Goal: Task Accomplishment & Management: Use online tool/utility

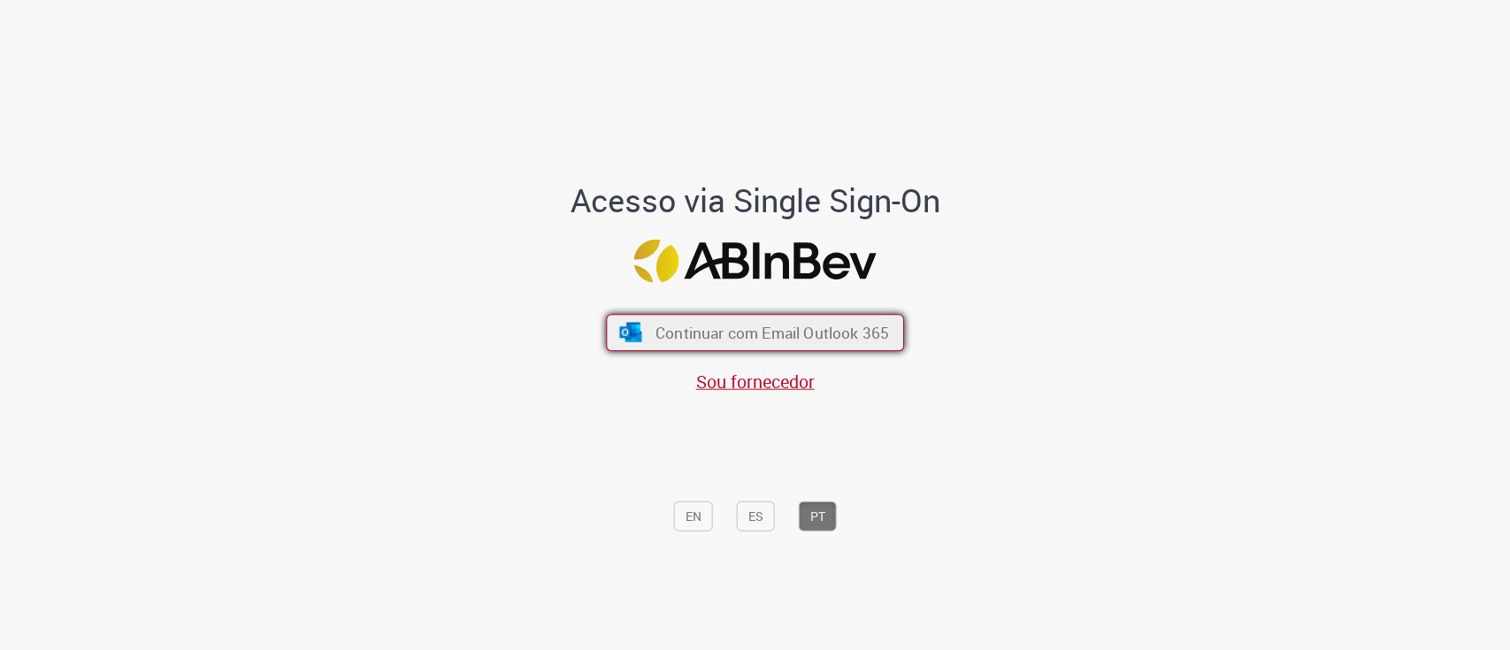
click at [714, 322] on span "Continuar com Email Outlook 365" at bounding box center [773, 332] width 234 height 20
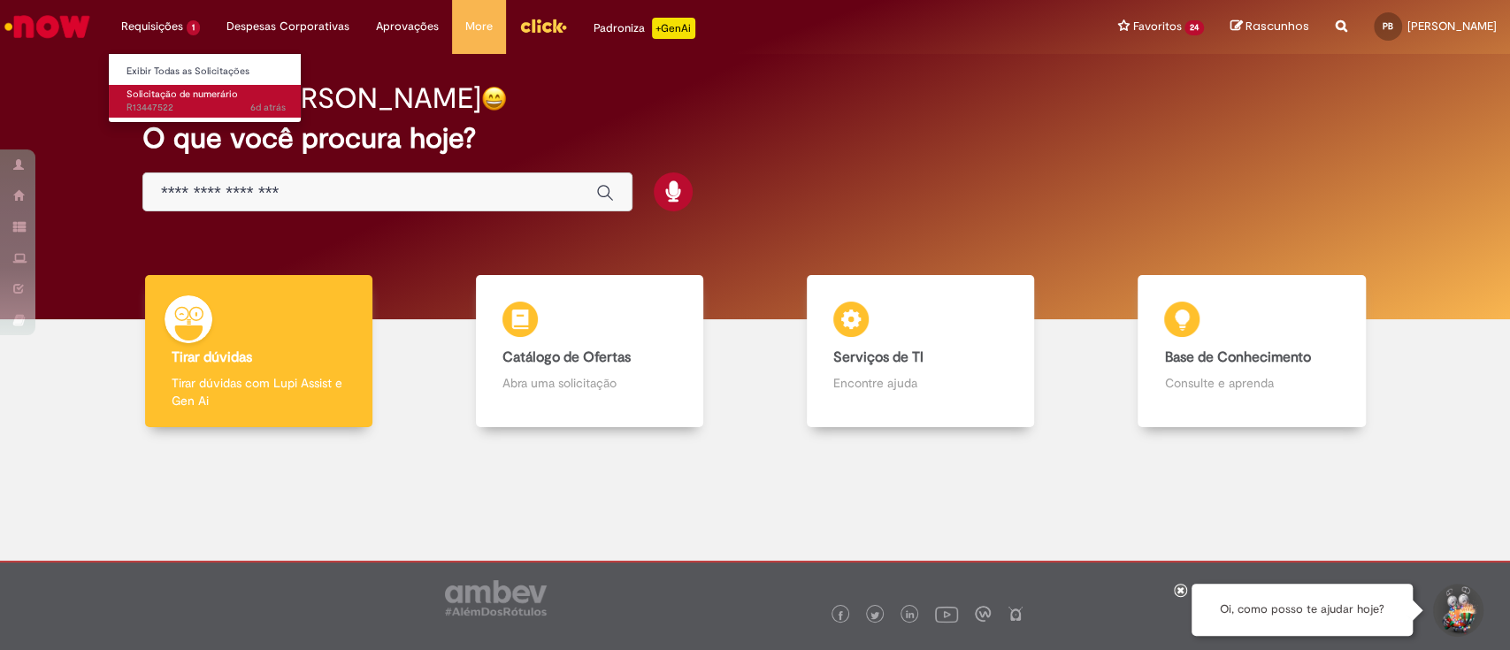
click at [156, 96] on span "Solicitação de numerário" at bounding box center [182, 94] width 111 height 13
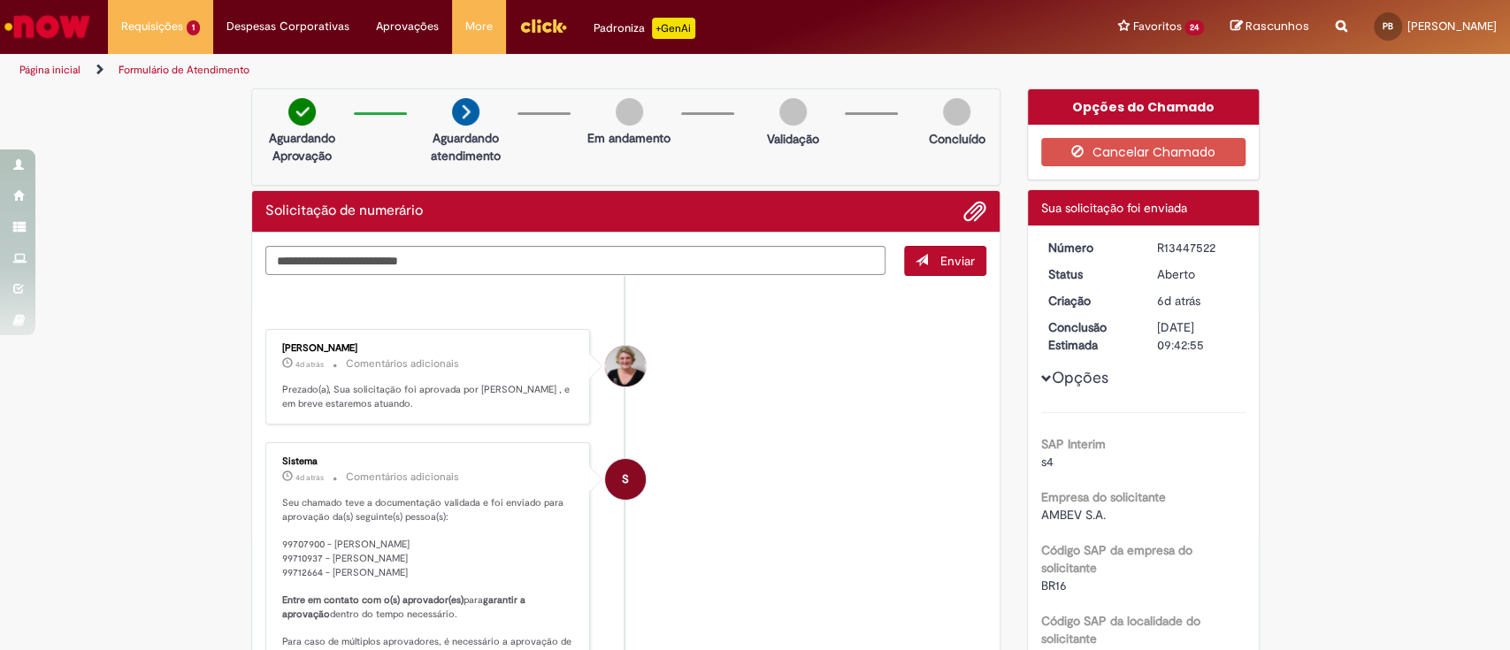
click at [1028, 249] on div "R13447522" at bounding box center [1198, 248] width 82 height 18
copy div "R13447522"
